Goal: Task Accomplishment & Management: Use online tool/utility

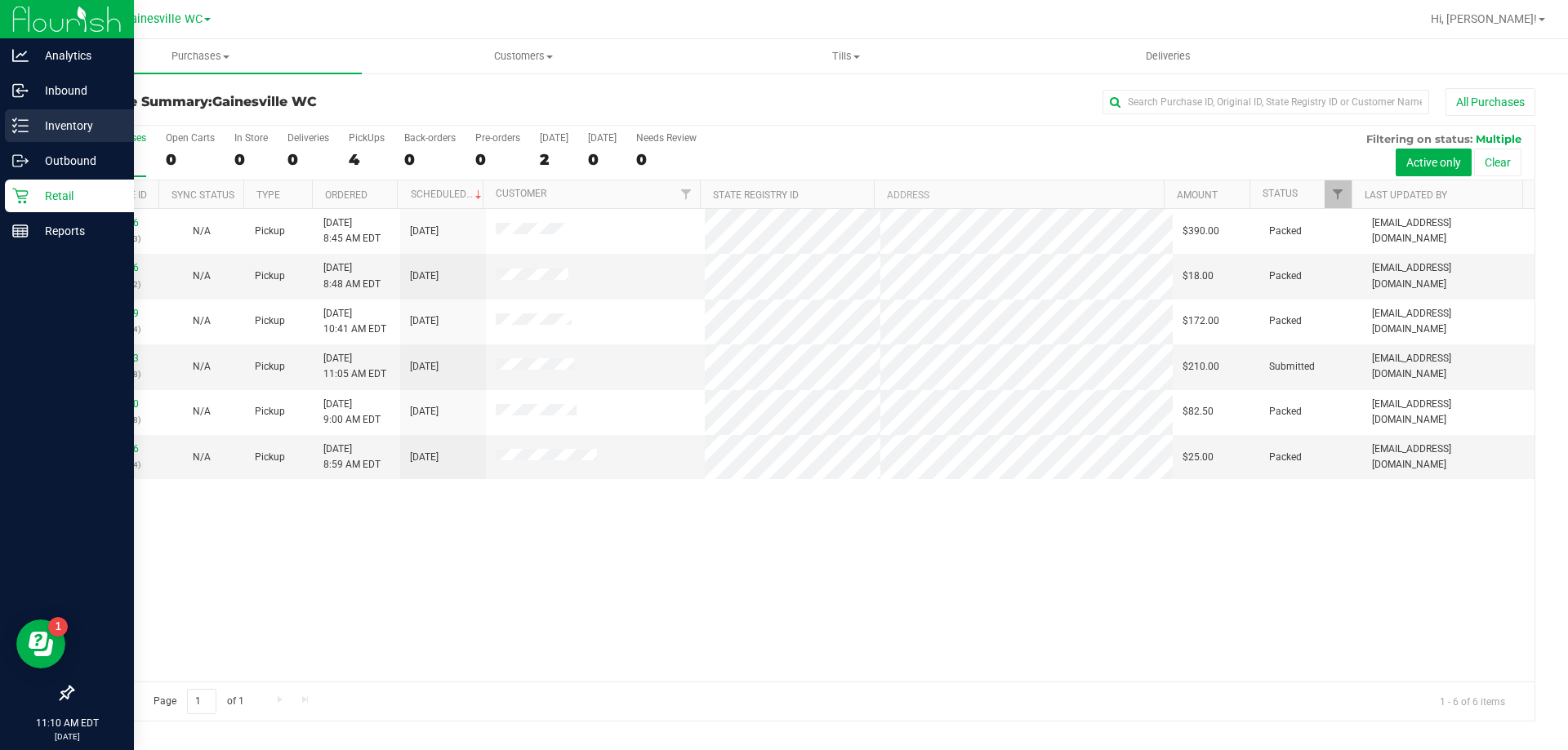
click at [73, 133] on p "Inventory" at bounding box center [77, 125] width 98 height 20
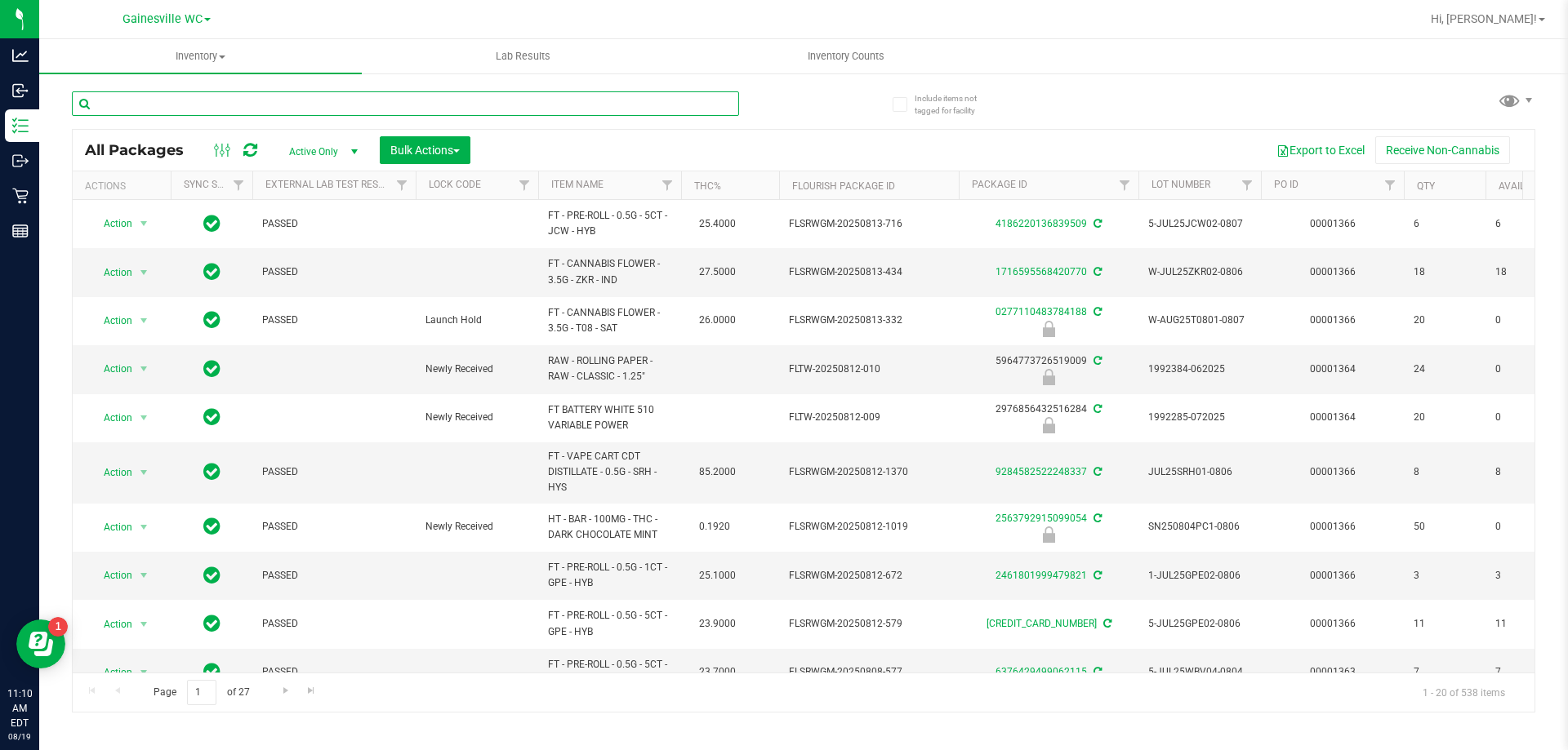
click at [171, 102] on input "text" at bounding box center [406, 104] width 667 height 25
type input "5059049365242842"
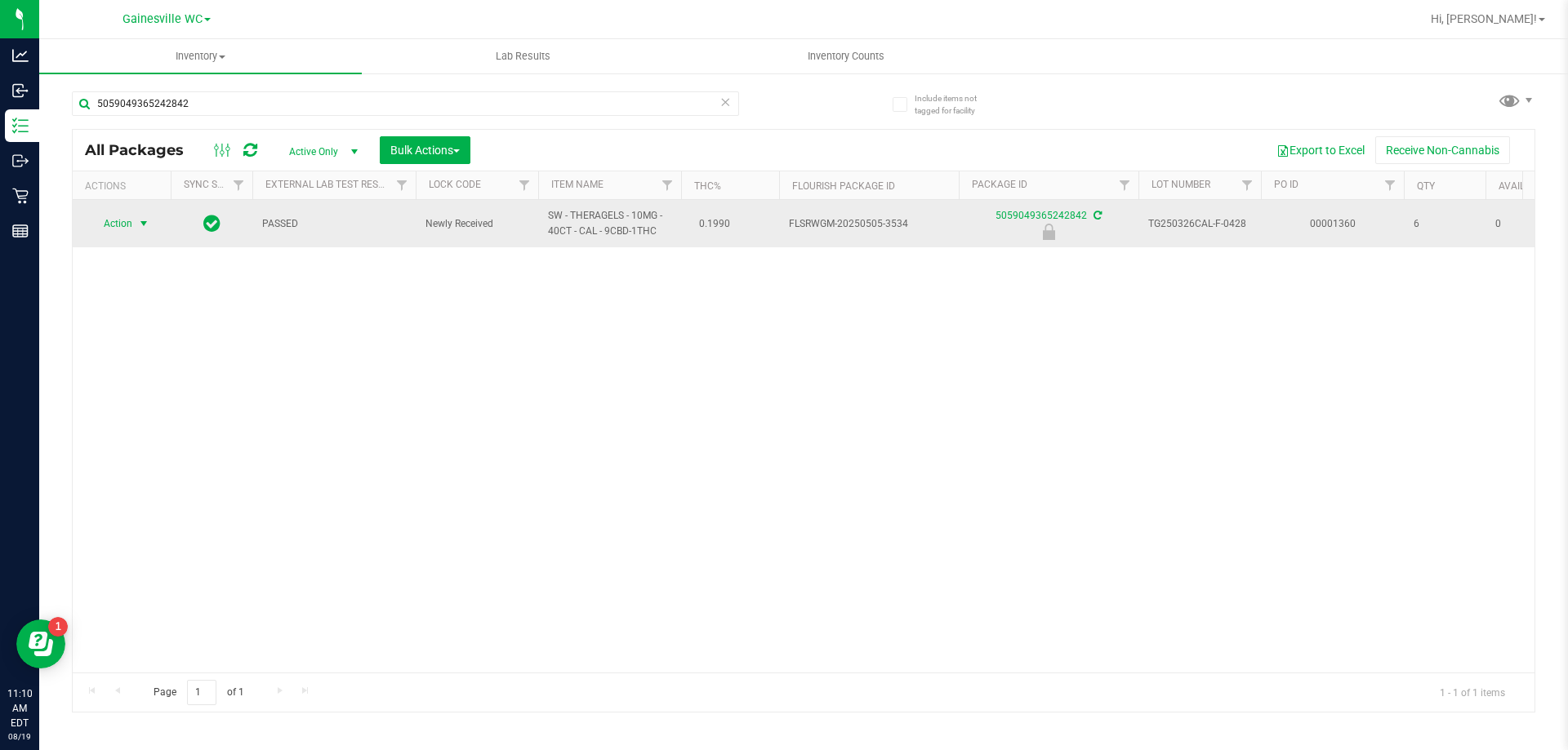
click at [125, 230] on span "Action" at bounding box center [111, 223] width 45 height 23
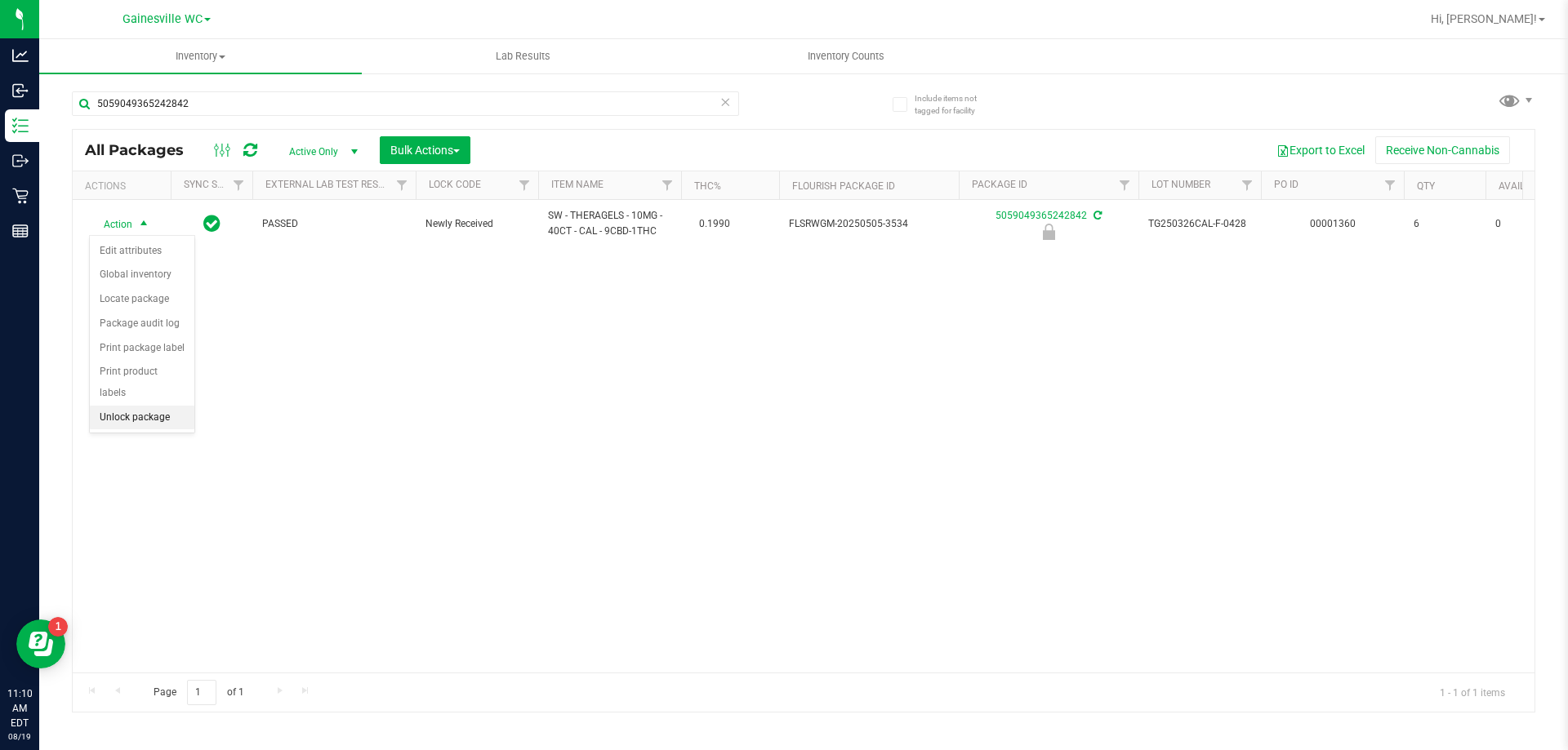
click at [142, 405] on li "Unlock package" at bounding box center [142, 418] width 104 height 25
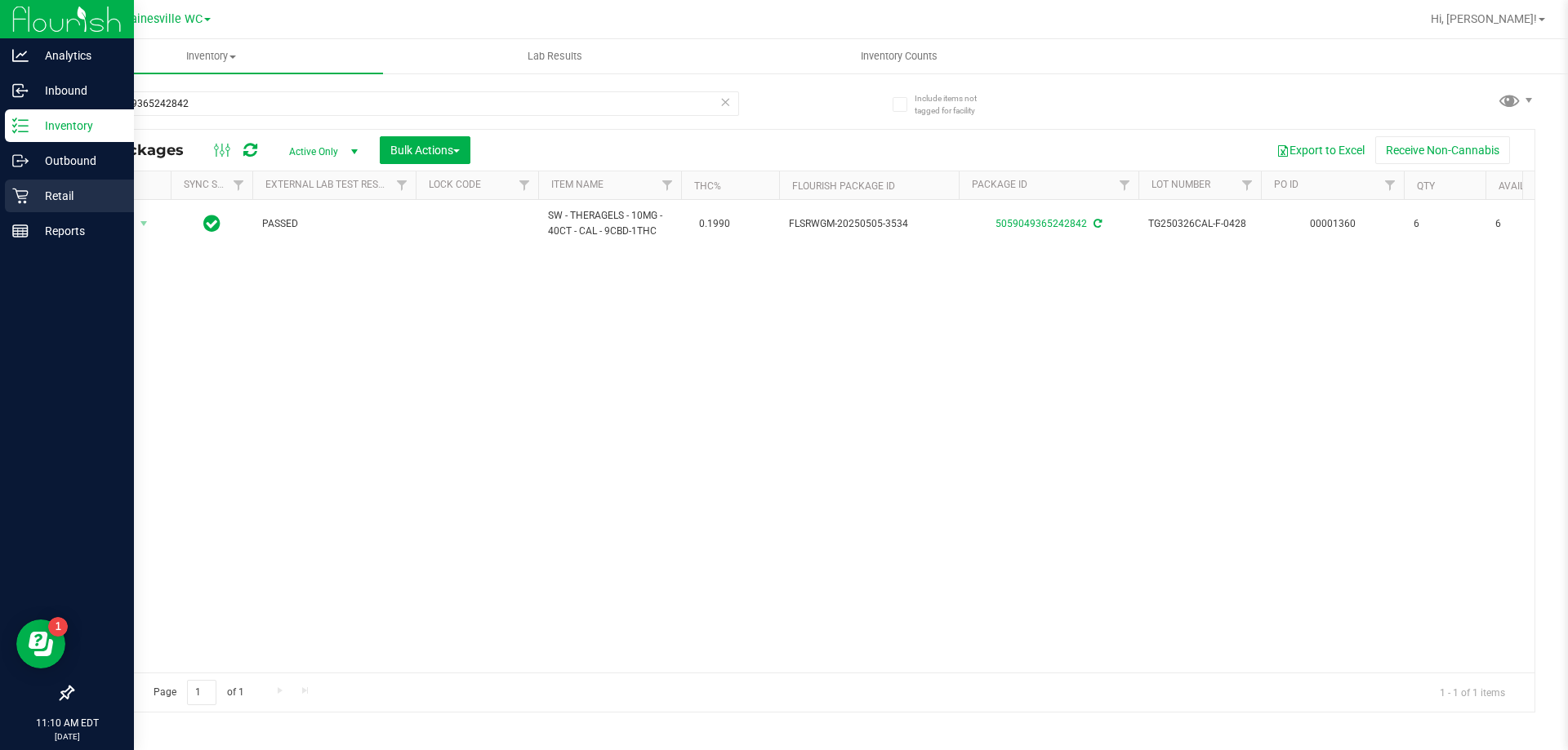
click at [33, 188] on p "Retail" at bounding box center [77, 196] width 98 height 20
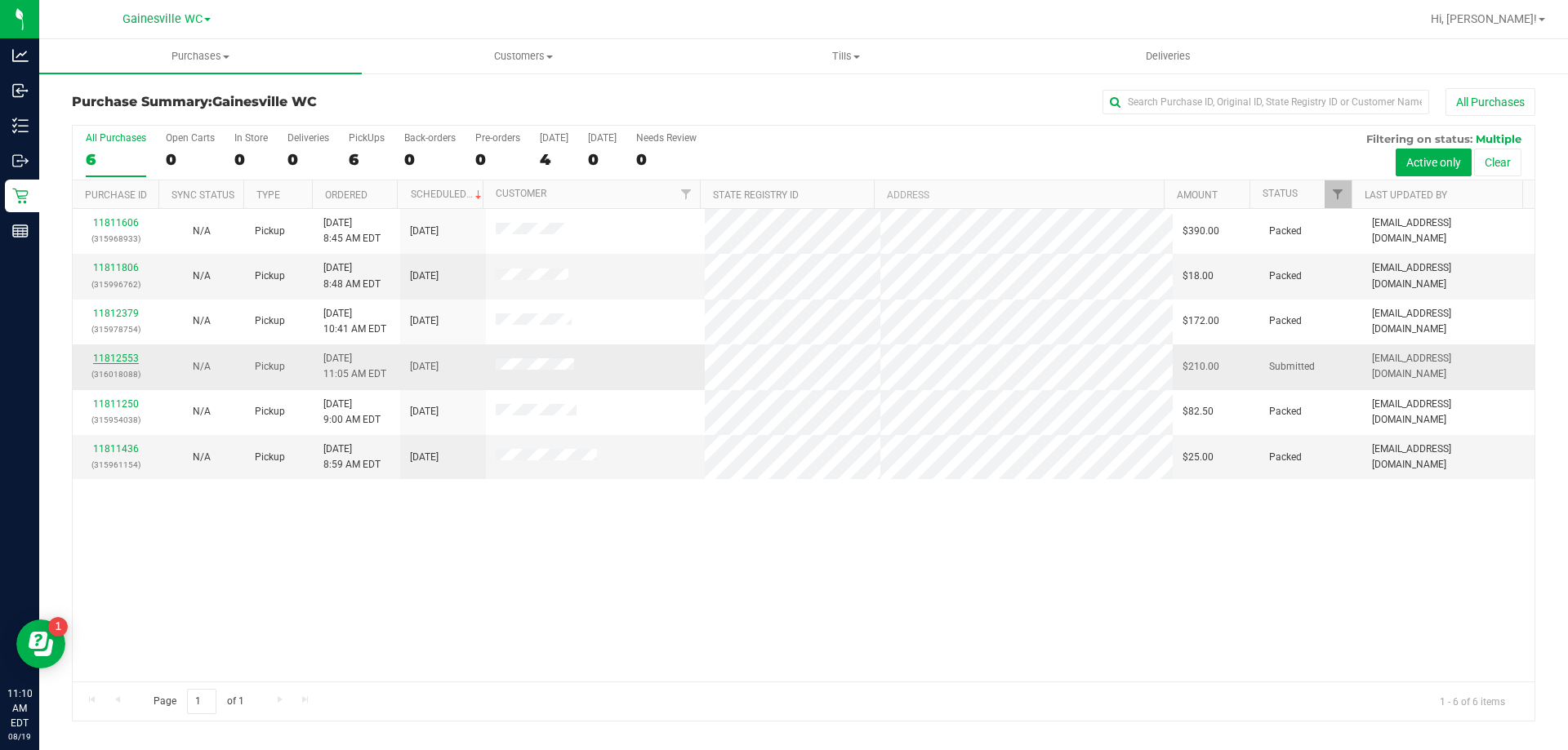
click at [122, 360] on link "11812553" at bounding box center [116, 358] width 45 height 11
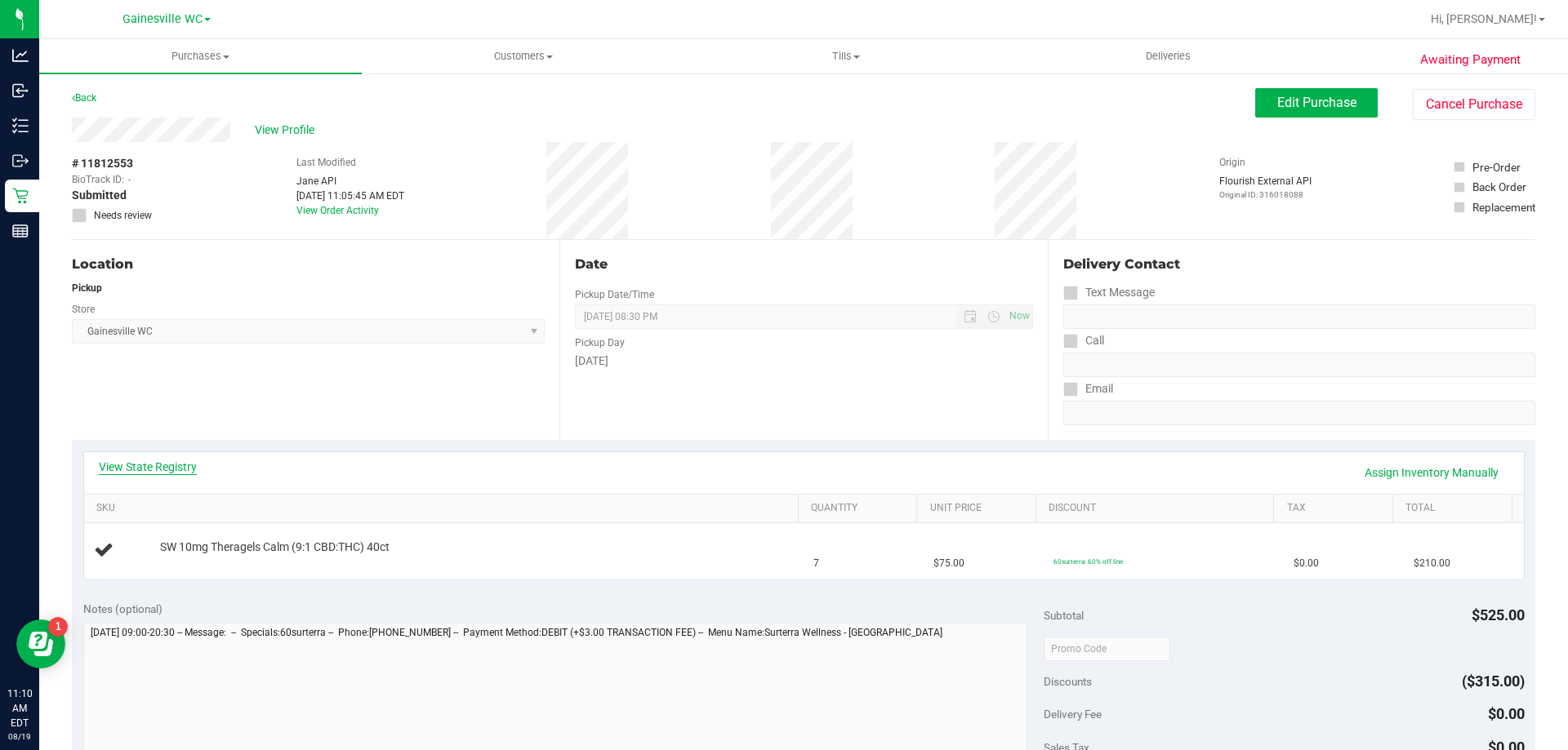
click at [111, 459] on link "View State Registry" at bounding box center [147, 467] width 98 height 16
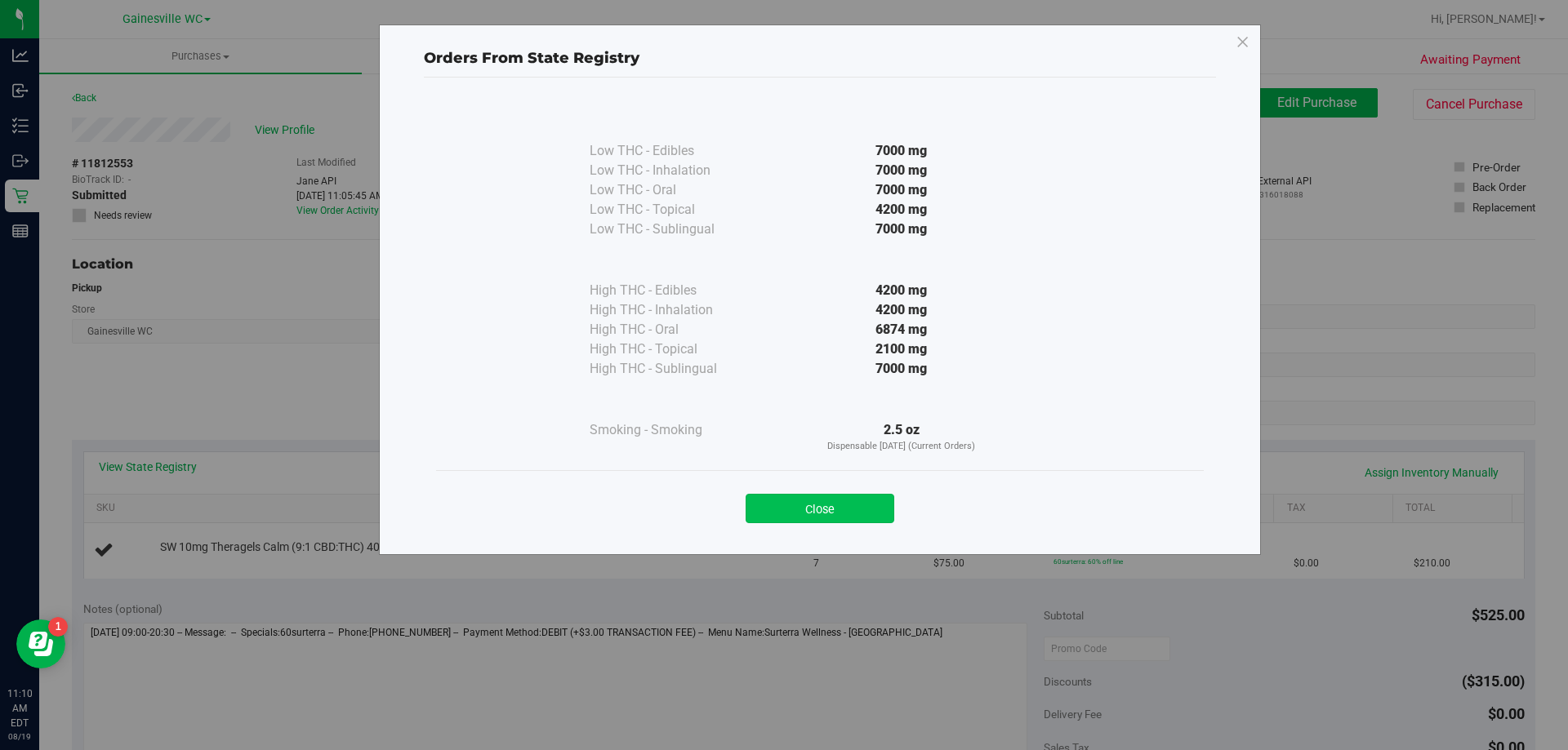
click at [863, 497] on button "Close" at bounding box center [820, 509] width 149 height 29
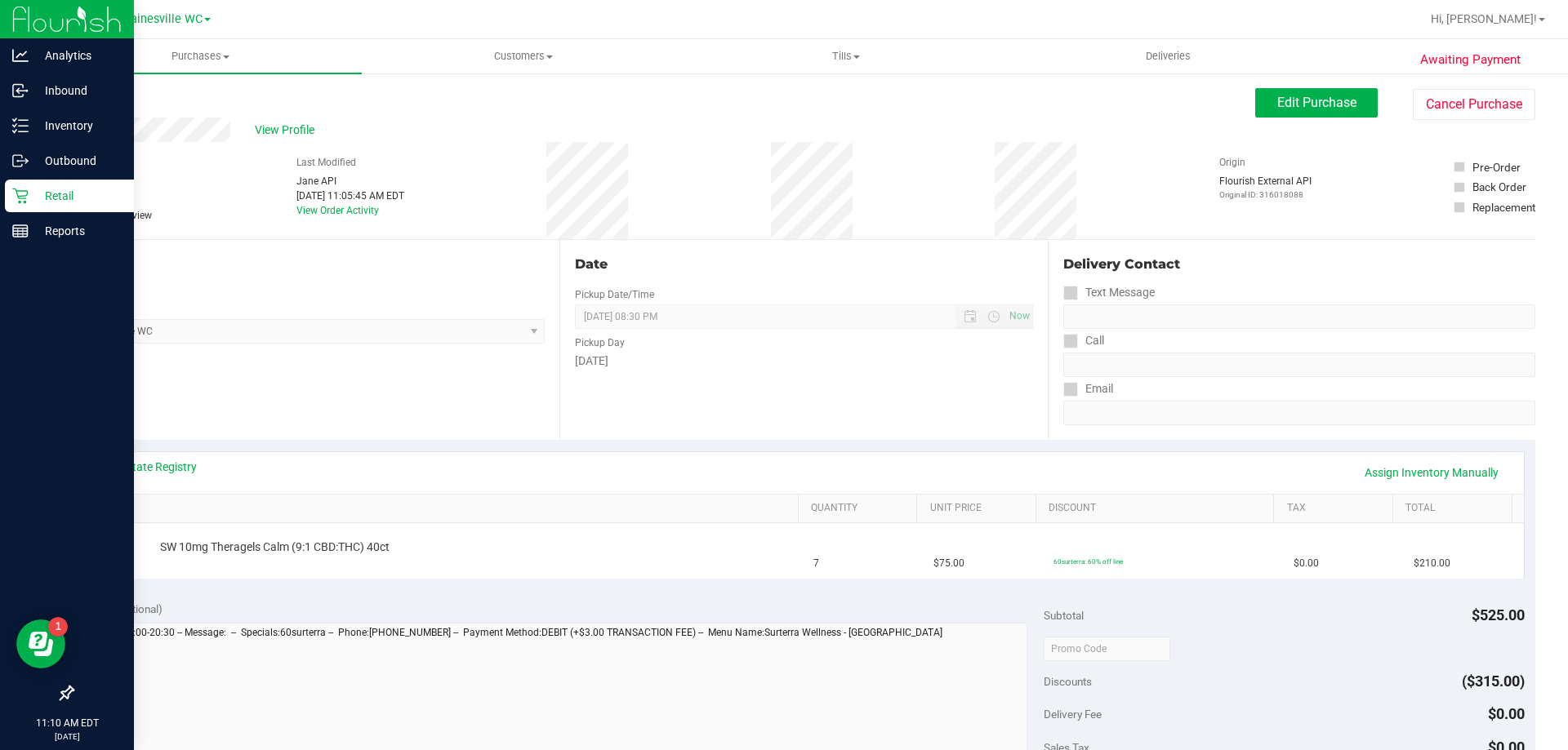
click at [33, 196] on p "Retail" at bounding box center [77, 196] width 98 height 20
